Goal: Task Accomplishment & Management: Use online tool/utility

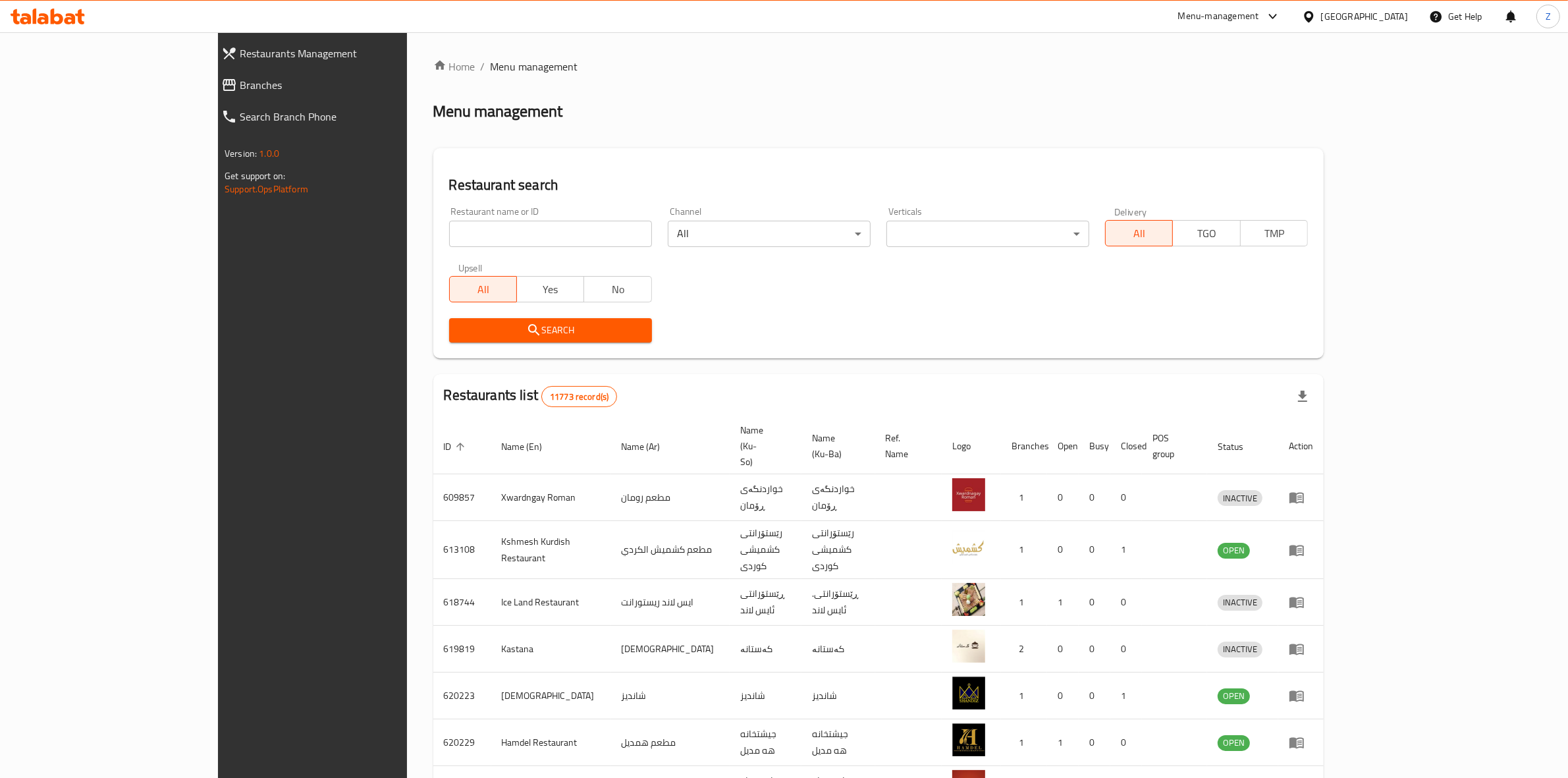
click at [468, 227] on input "search" at bounding box center [551, 234] width 203 height 26
type input "buxcha"
click button "Search" at bounding box center [551, 330] width 203 height 24
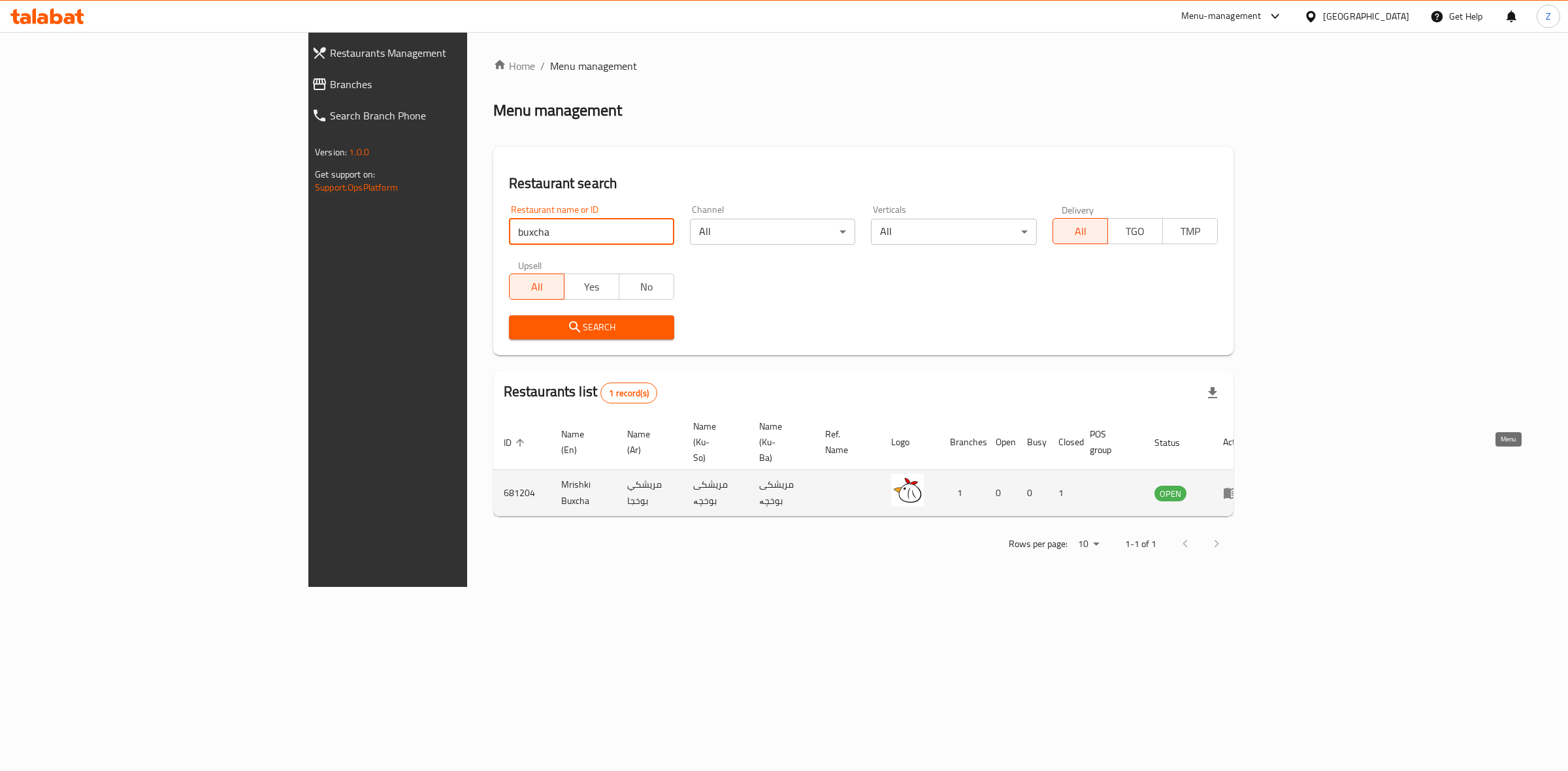
click at [1238, 489] on icon "enhanced table" at bounding box center [1231, 494] width 14 height 11
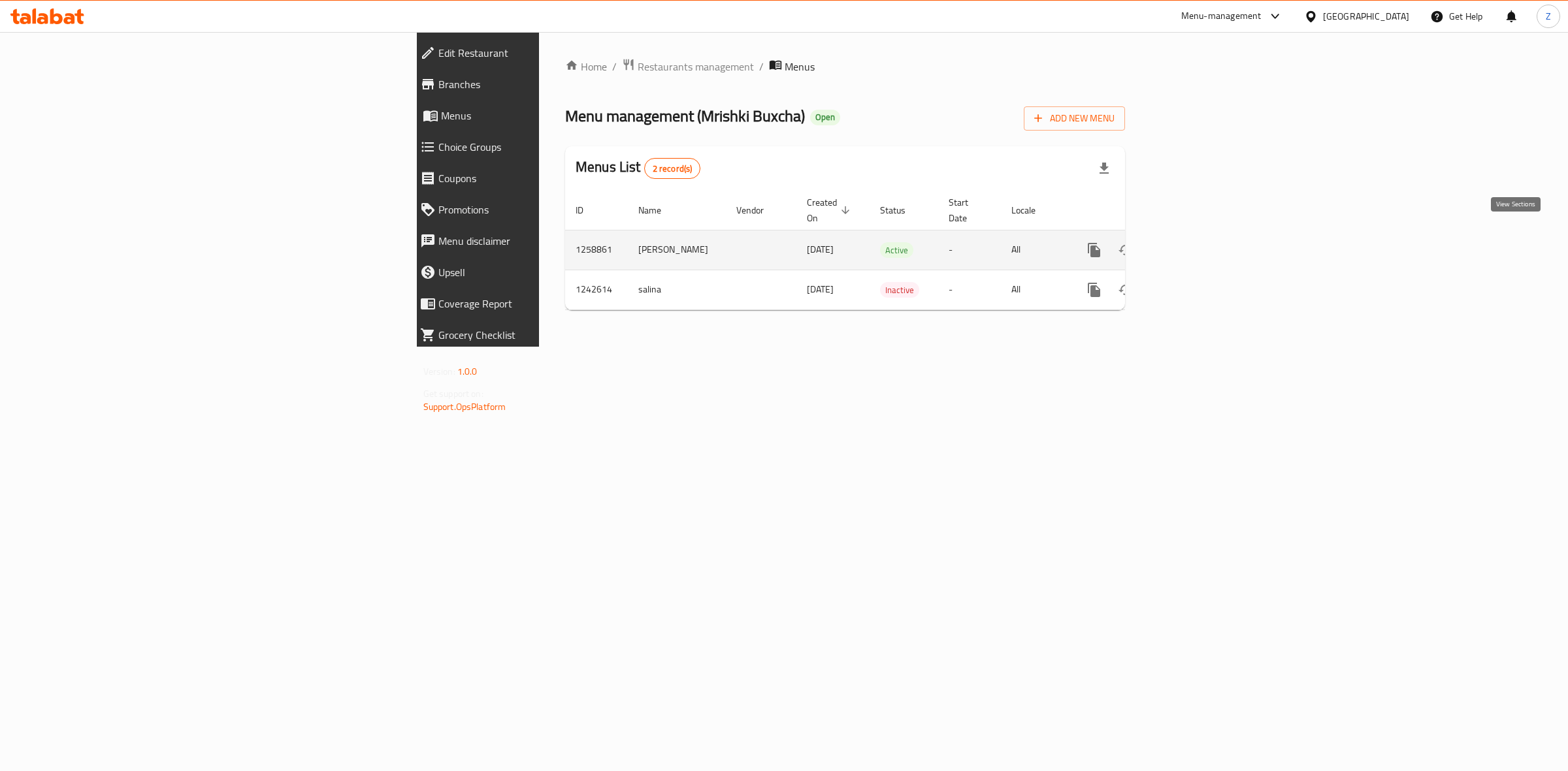
click at [1196, 242] on icon "enhanced table" at bounding box center [1188, 250] width 16 height 16
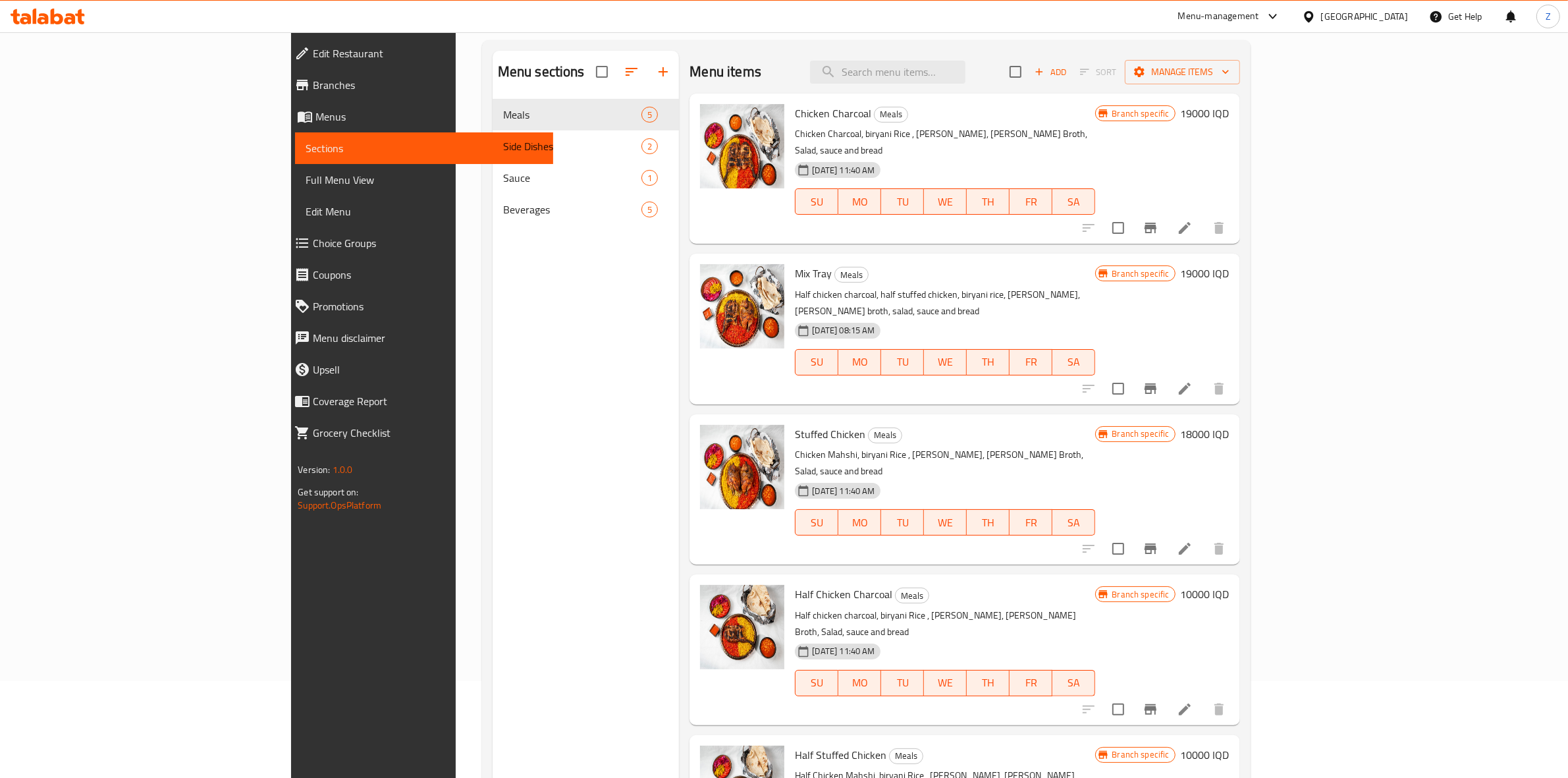
scroll to position [96, 0]
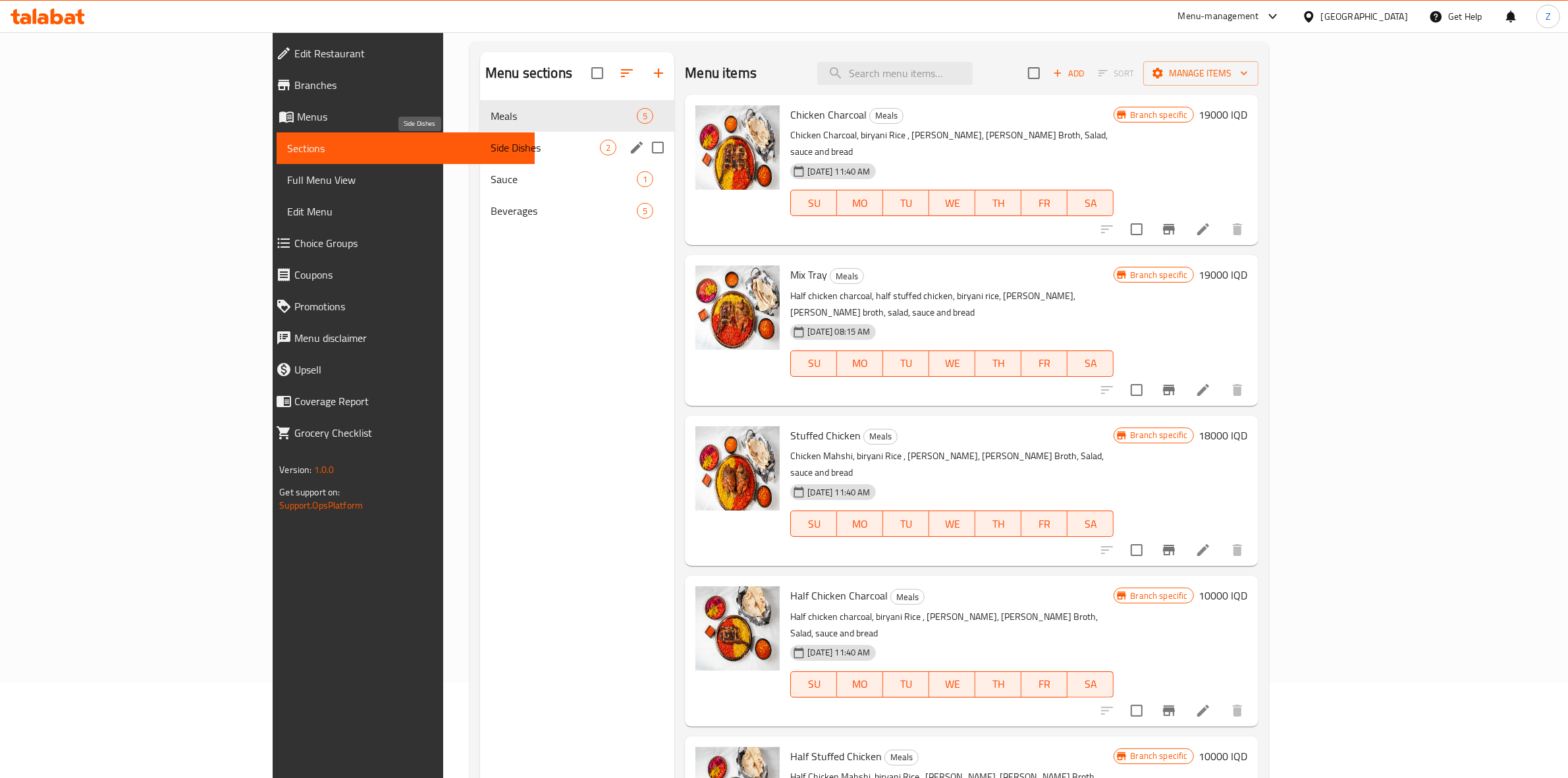
click at [503, 146] on span "Side Dishes" at bounding box center [545, 147] width 109 height 16
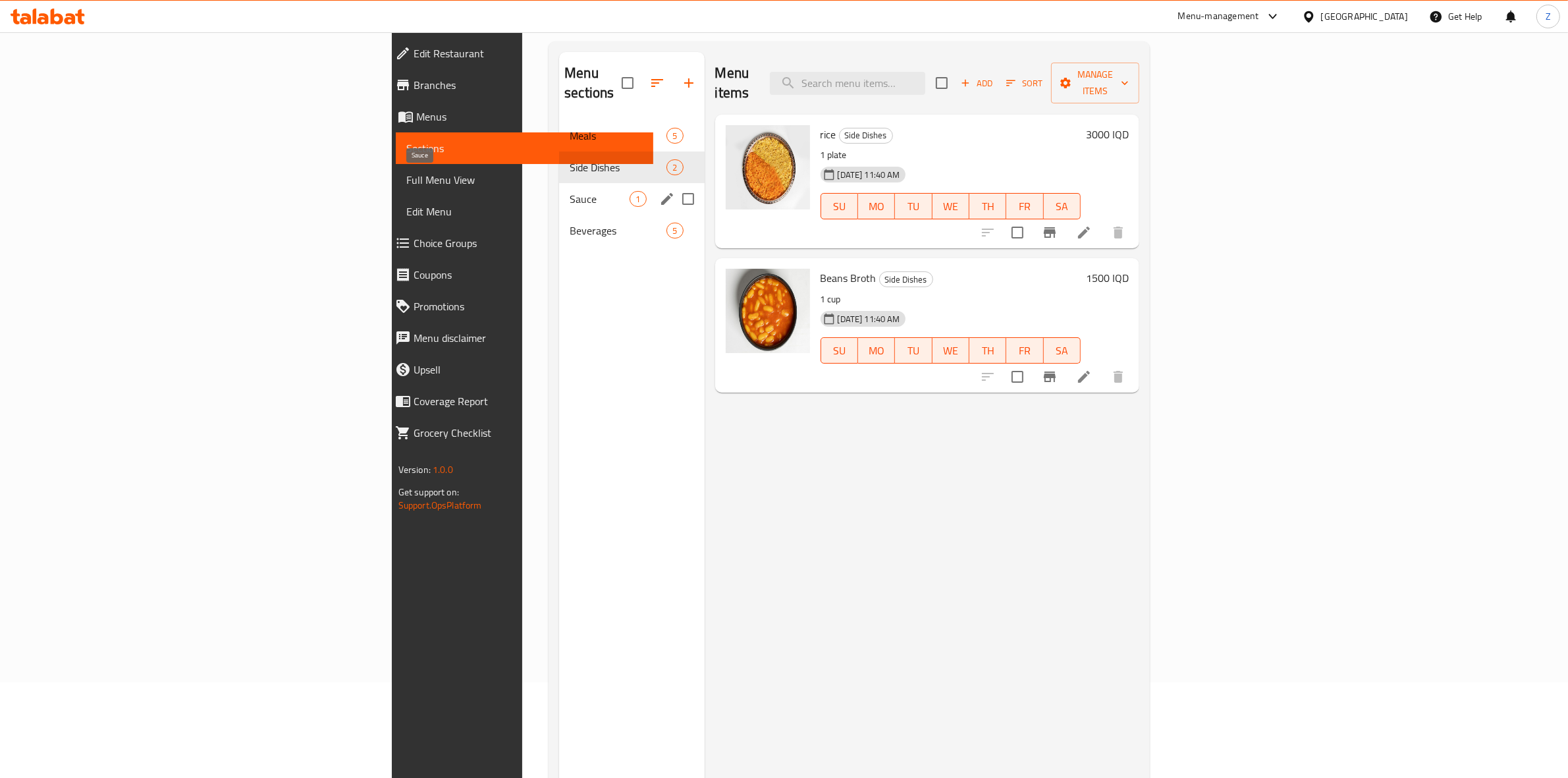
click at [570, 191] on span "Sauce" at bounding box center [600, 199] width 60 height 16
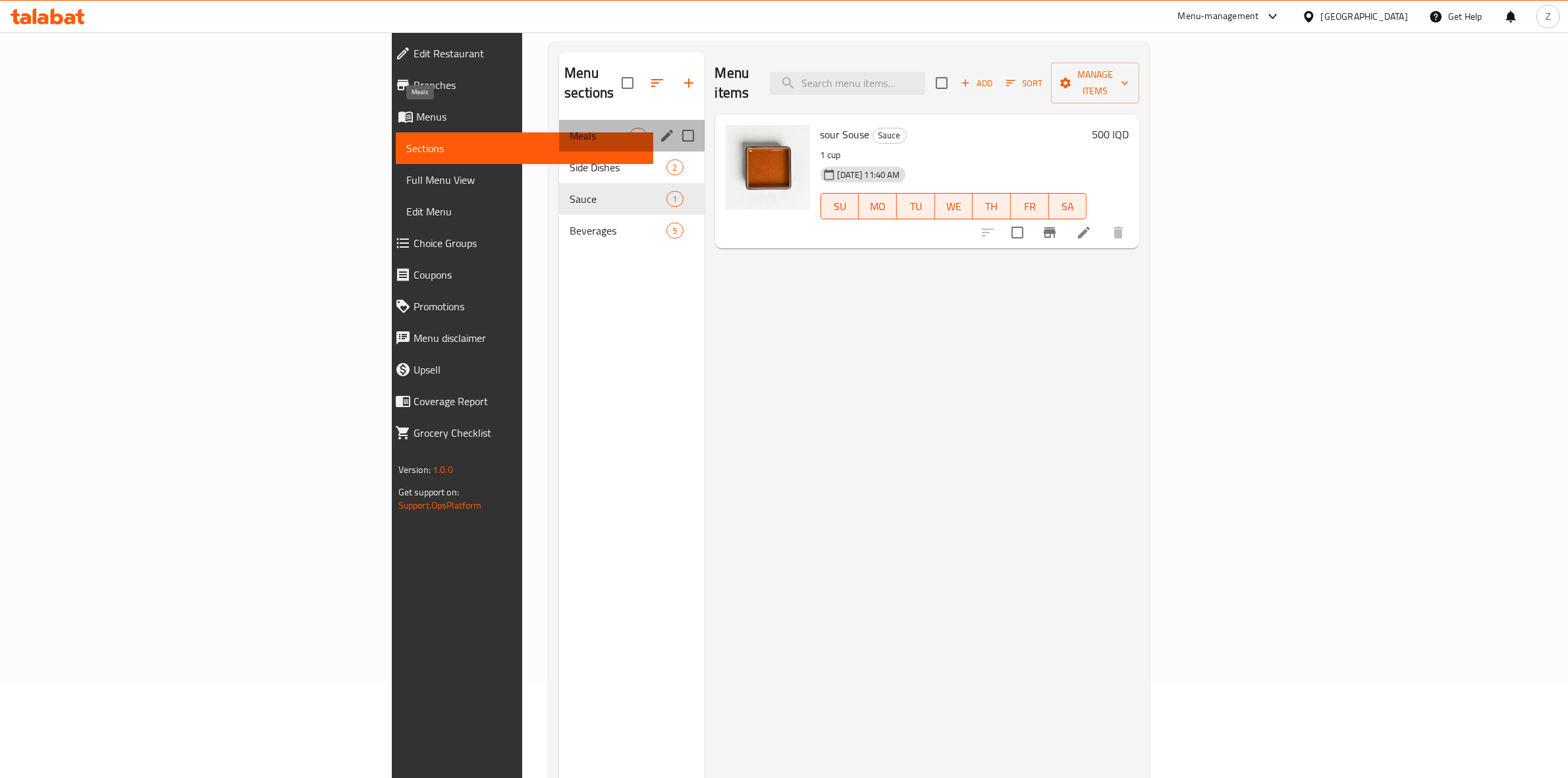
click at [570, 128] on span "Meals" at bounding box center [600, 135] width 60 height 16
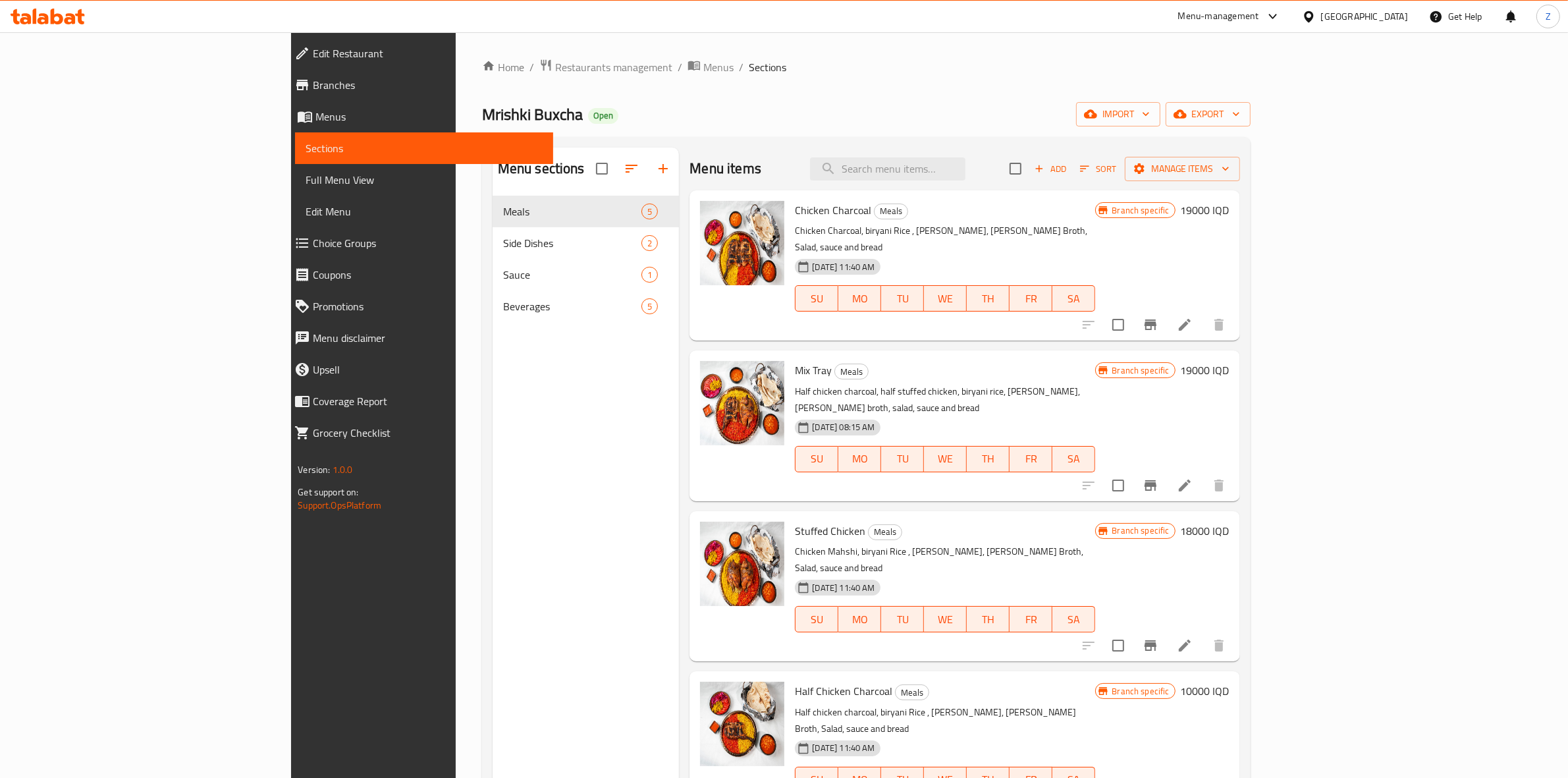
click at [1259, 18] on div "Menu-management" at bounding box center [1219, 16] width 81 height 16
click at [1242, 88] on div "Agent Campaigns Center" at bounding box center [1216, 89] width 99 height 15
